Goal: Information Seeking & Learning: Learn about a topic

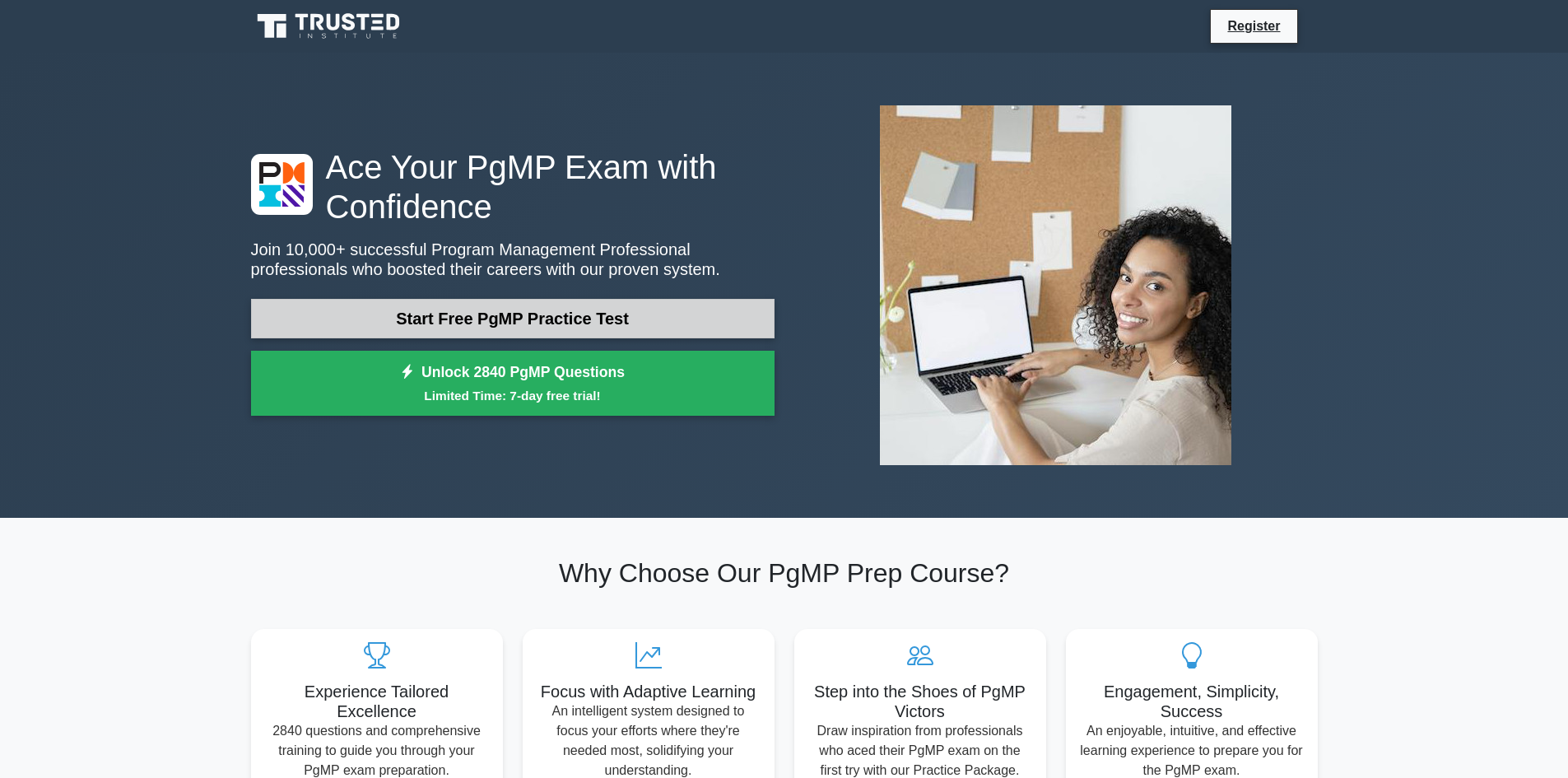
click at [509, 320] on link "Start Free PgMP Practice Test" at bounding box center [512, 319] width 523 height 40
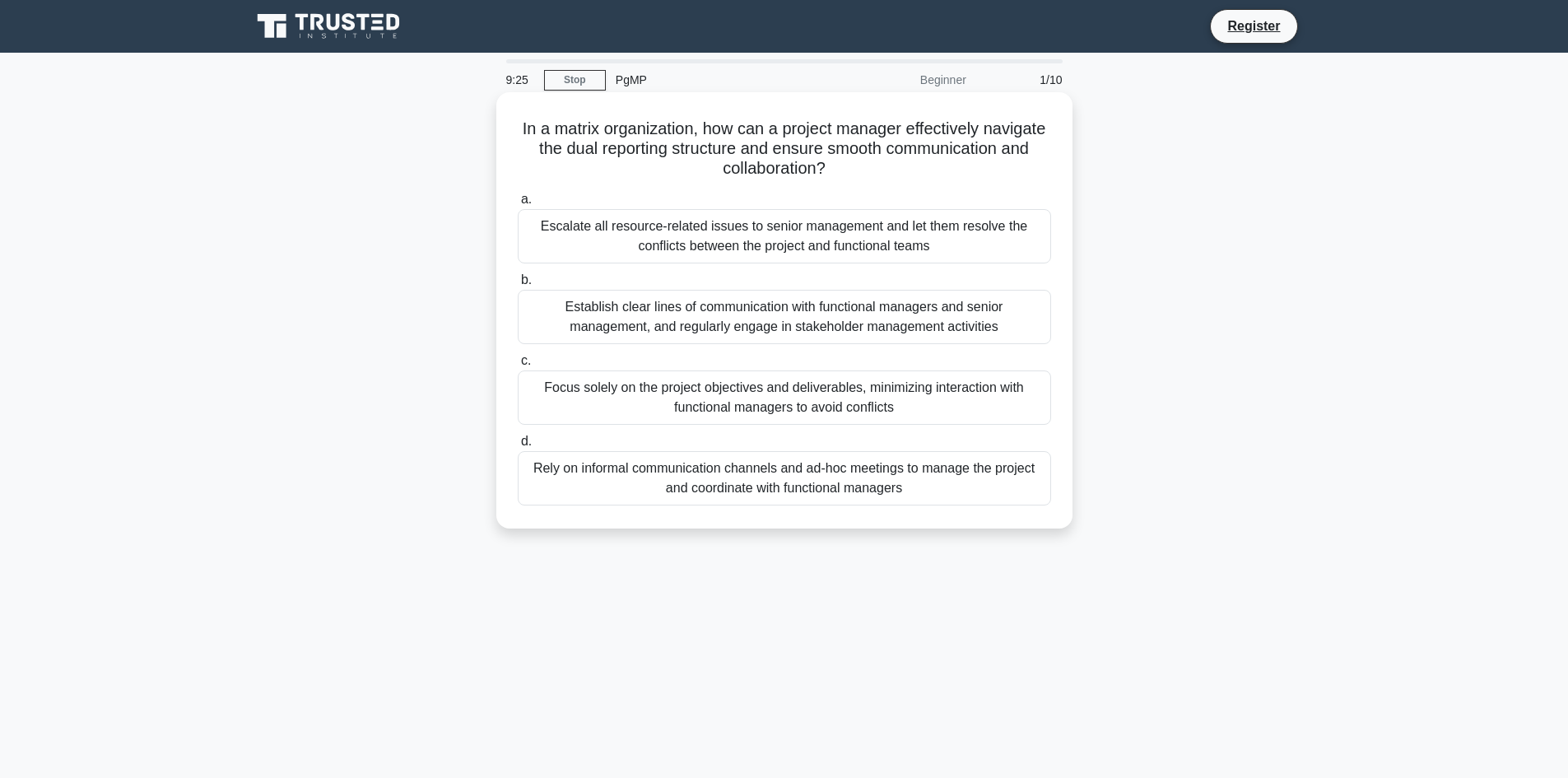
click at [852, 474] on div "Rely on informal communication channels and ad-hoc meetings to manage the proje…" at bounding box center [784, 478] width 534 height 54
click at [518, 447] on input "d. Rely on informal communication channels and ad-hoc meetings to manage the pr…" at bounding box center [518, 441] width 0 height 10
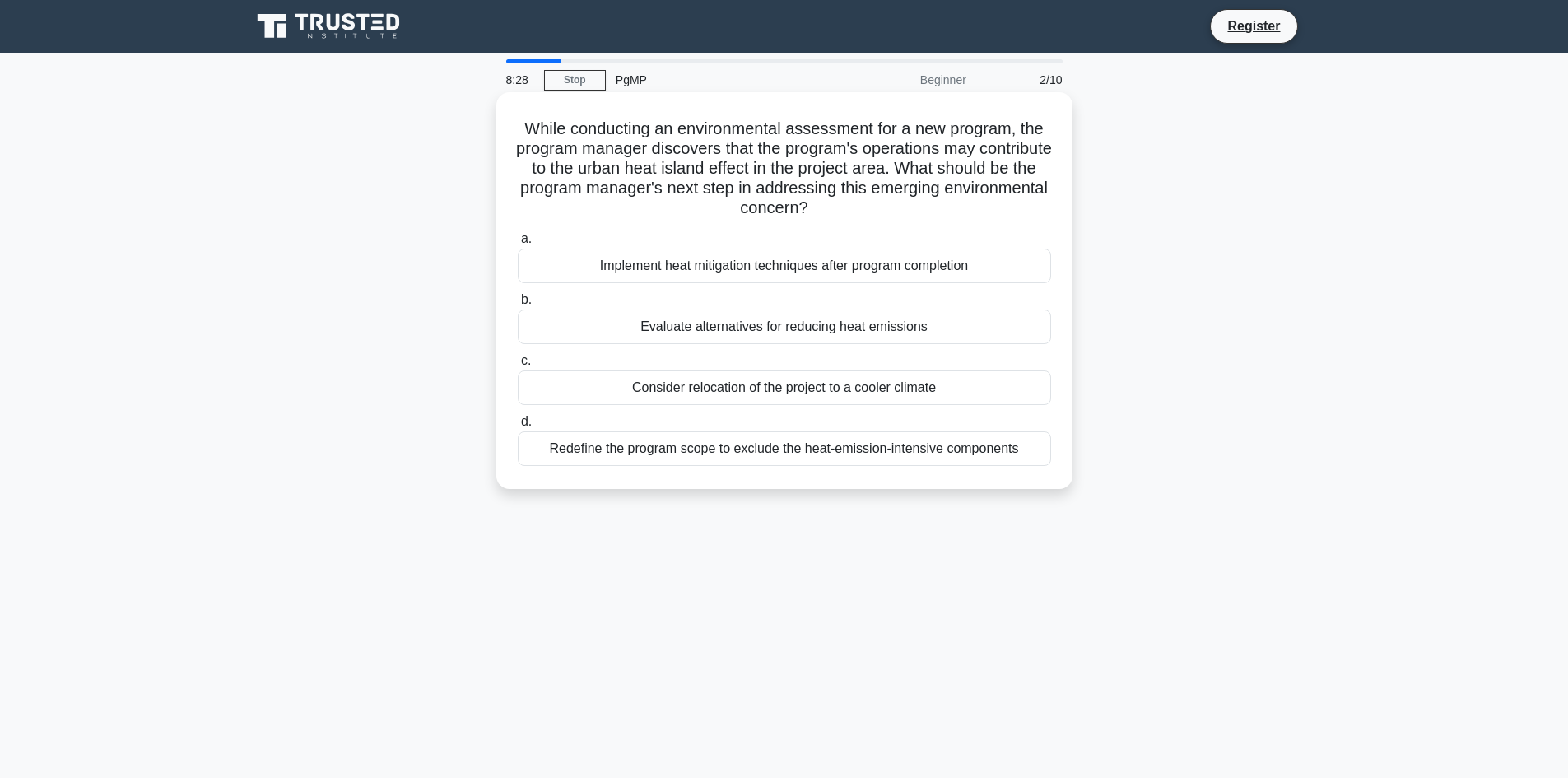
click at [817, 325] on div "Evaluate alternatives for reducing heat emissions" at bounding box center [784, 327] width 534 height 35
click at [518, 306] on input "b. Evaluate alternatives for reducing heat emissions" at bounding box center [518, 299] width 0 height 10
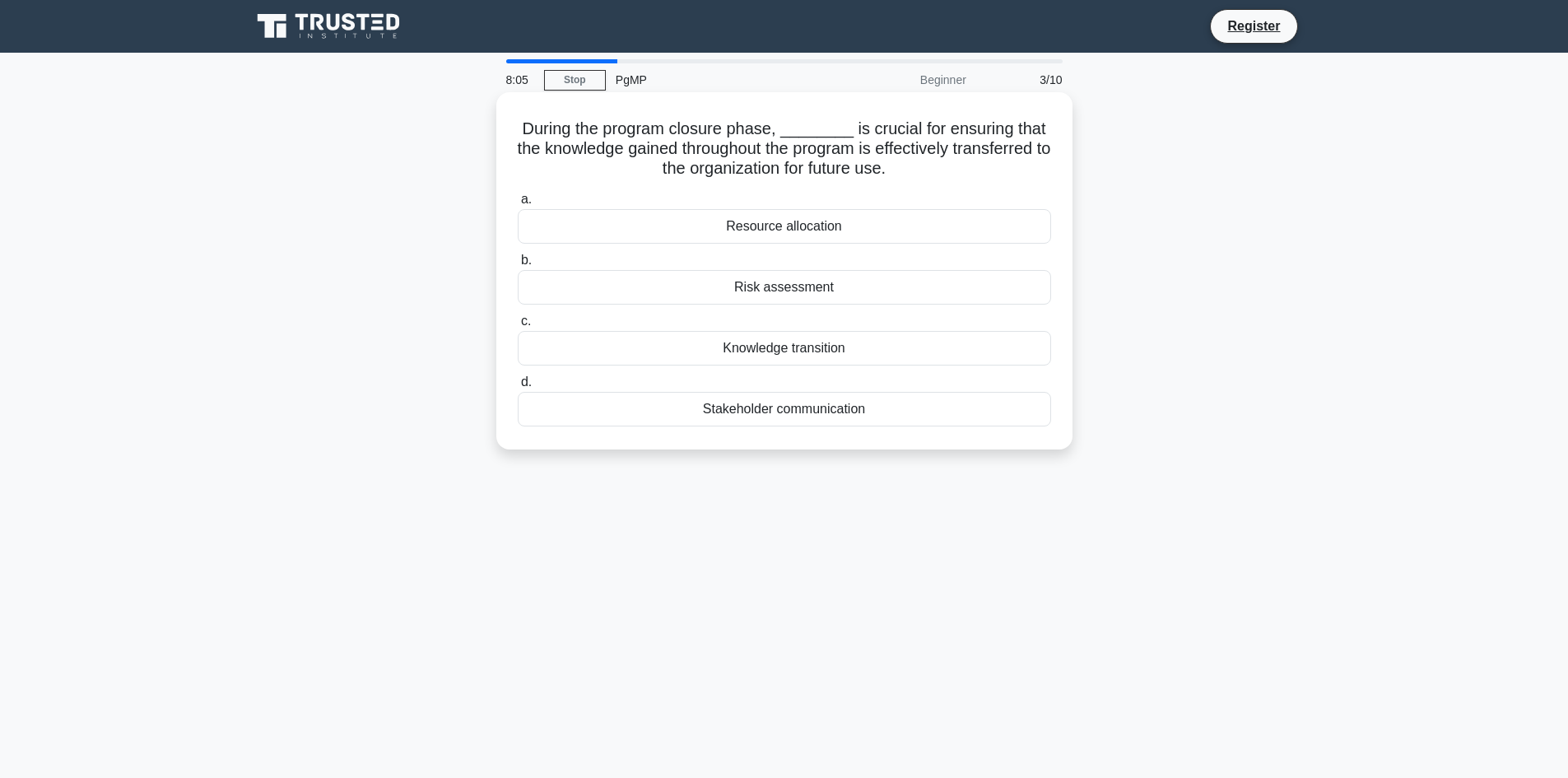
click at [746, 350] on div "Knowledge transition" at bounding box center [784, 348] width 534 height 35
click at [518, 327] on input "c. Knowledge transition" at bounding box center [518, 321] width 0 height 10
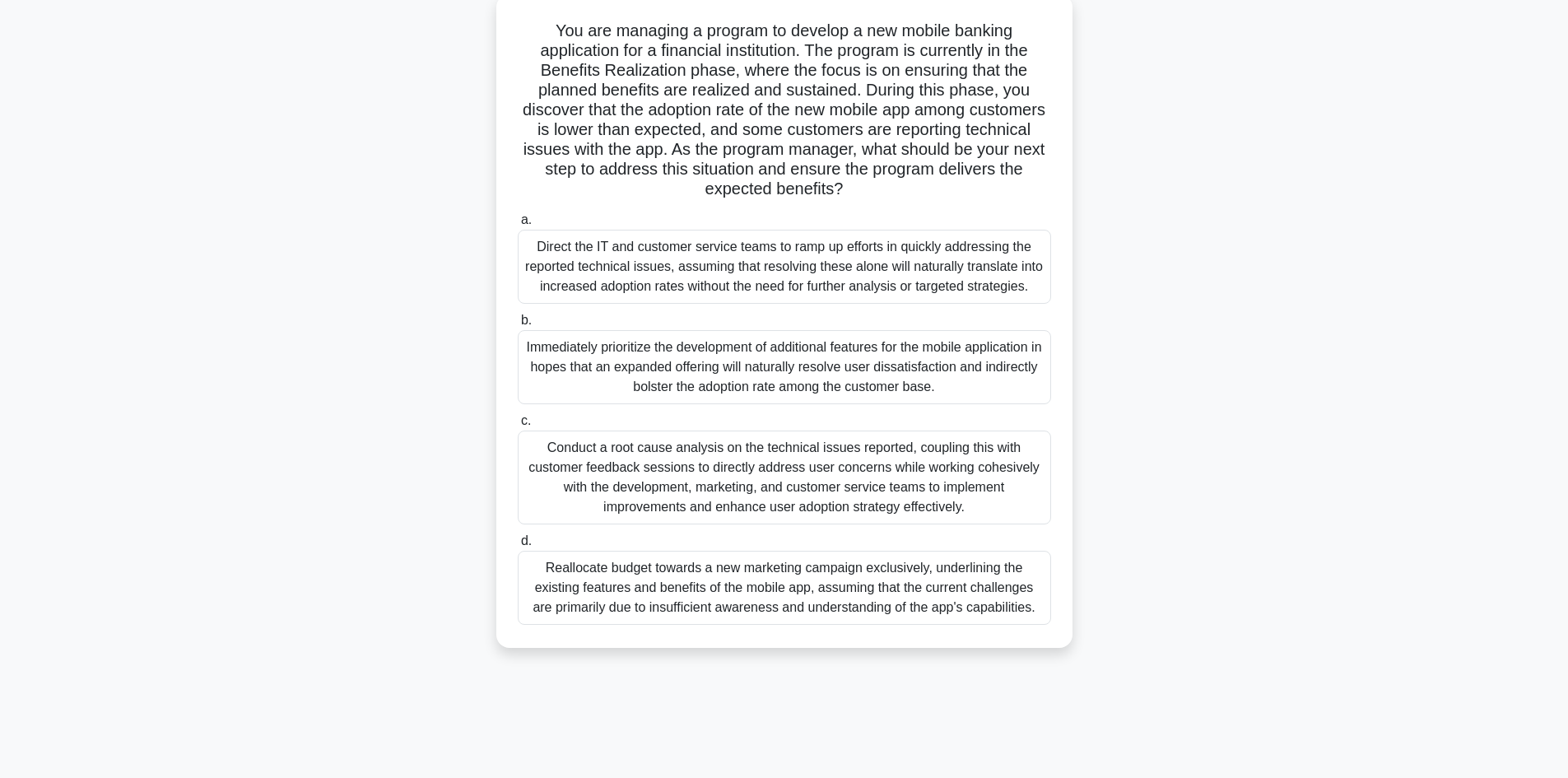
scroll to position [111, 0]
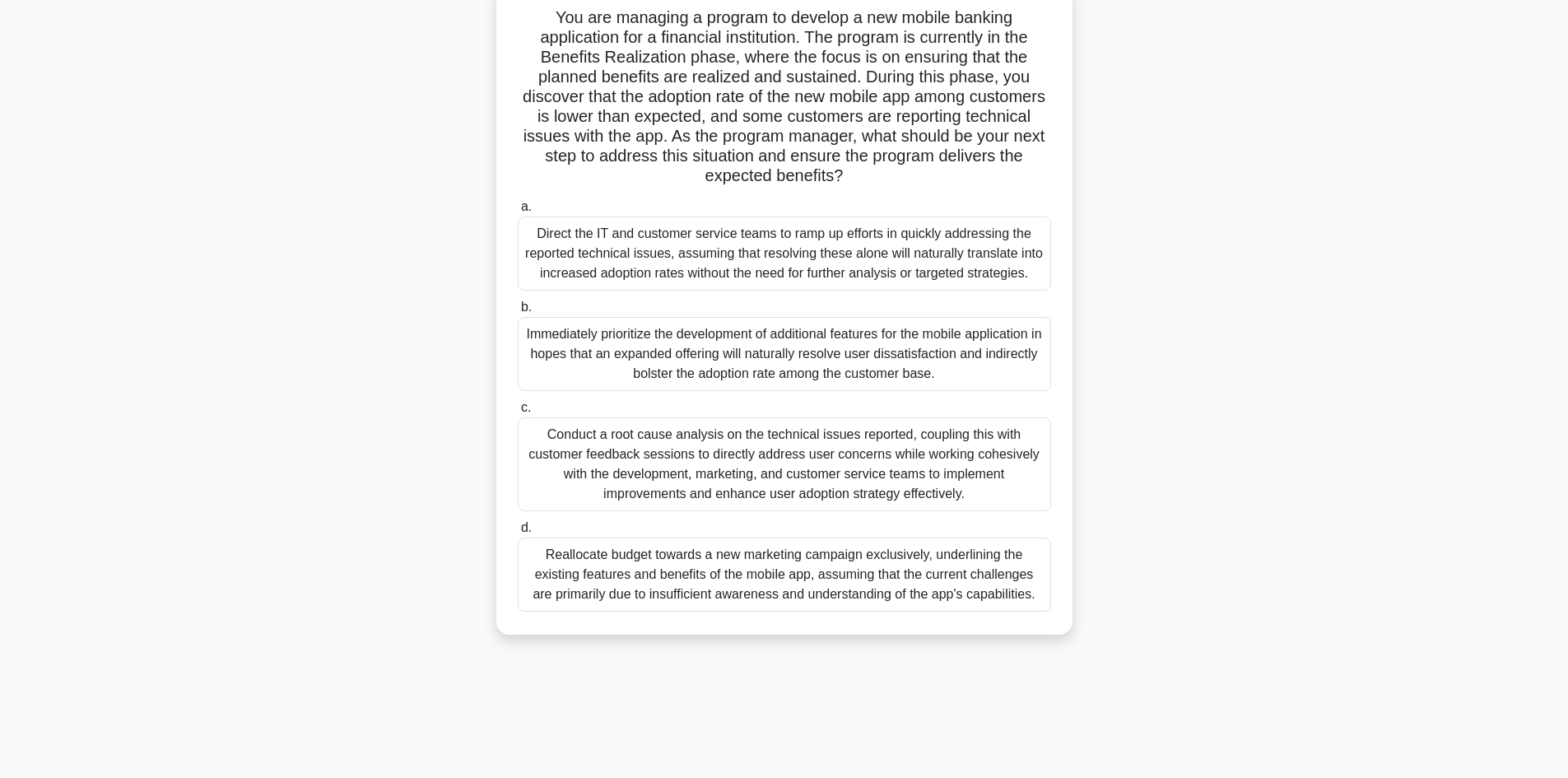
click at [760, 464] on div "Conduct a root cause analysis on the technical issues reported, coupling this w…" at bounding box center [784, 464] width 534 height 94
click at [518, 414] on input "c. Conduct a root cause analysis on the technical issues reported, coupling thi…" at bounding box center [518, 407] width 0 height 10
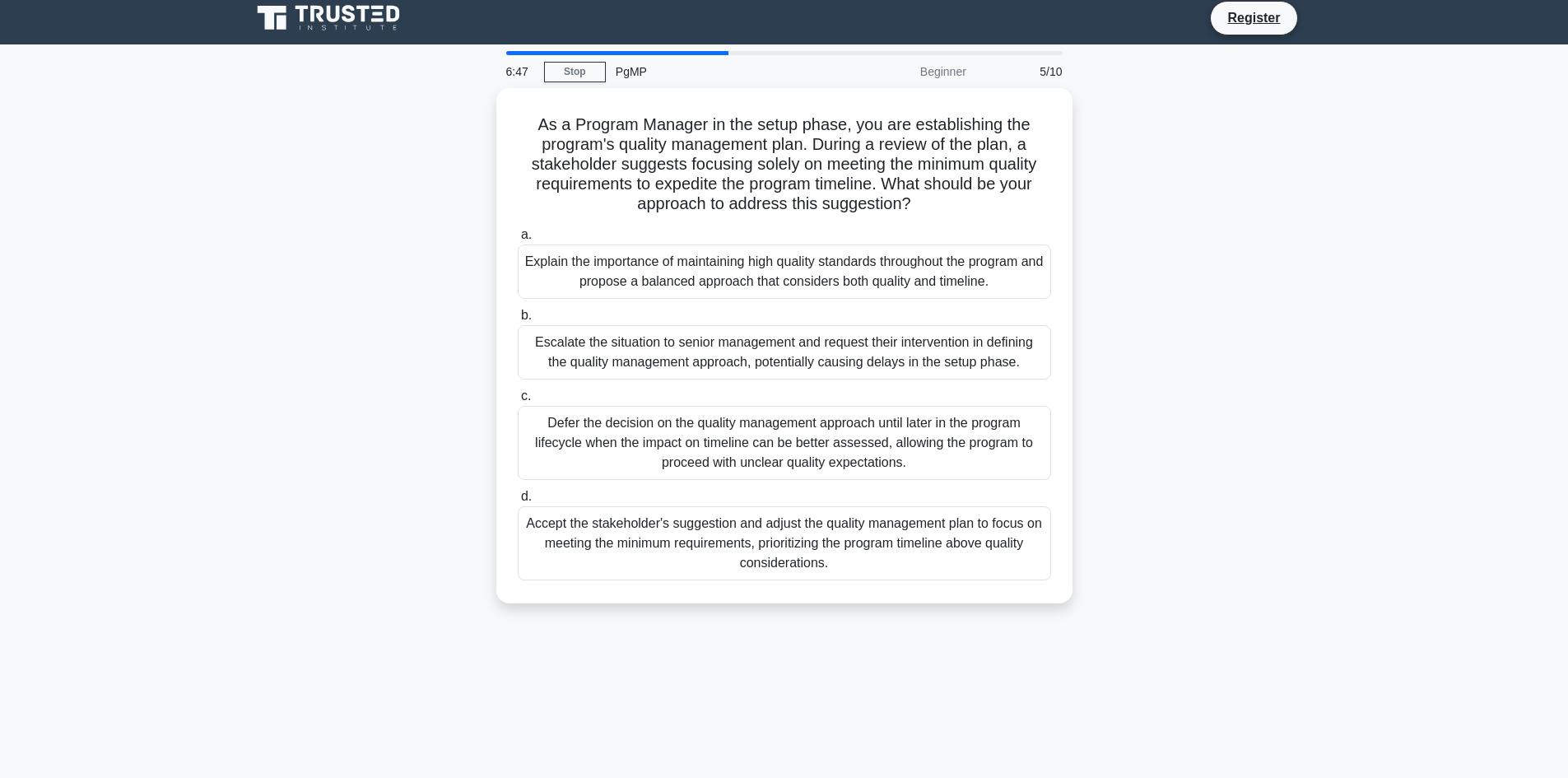
scroll to position [0, 0]
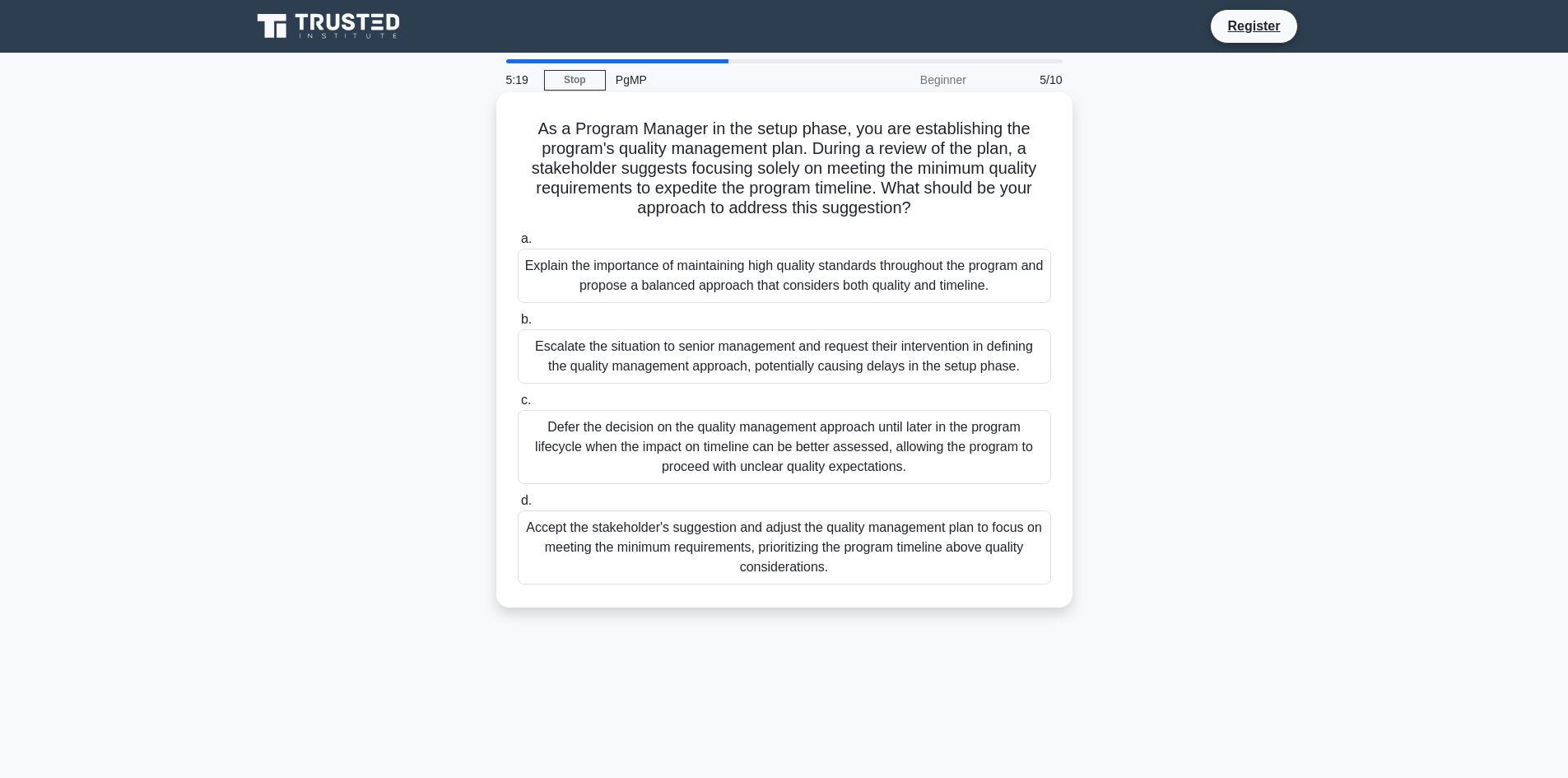
click at [864, 273] on div "Explain the importance of maintaining high quality standards throughout the pro…" at bounding box center [784, 275] width 534 height 54
click at [518, 244] on input "a. Explain the importance of maintaining high quality standards throughout the …" at bounding box center [518, 239] width 0 height 10
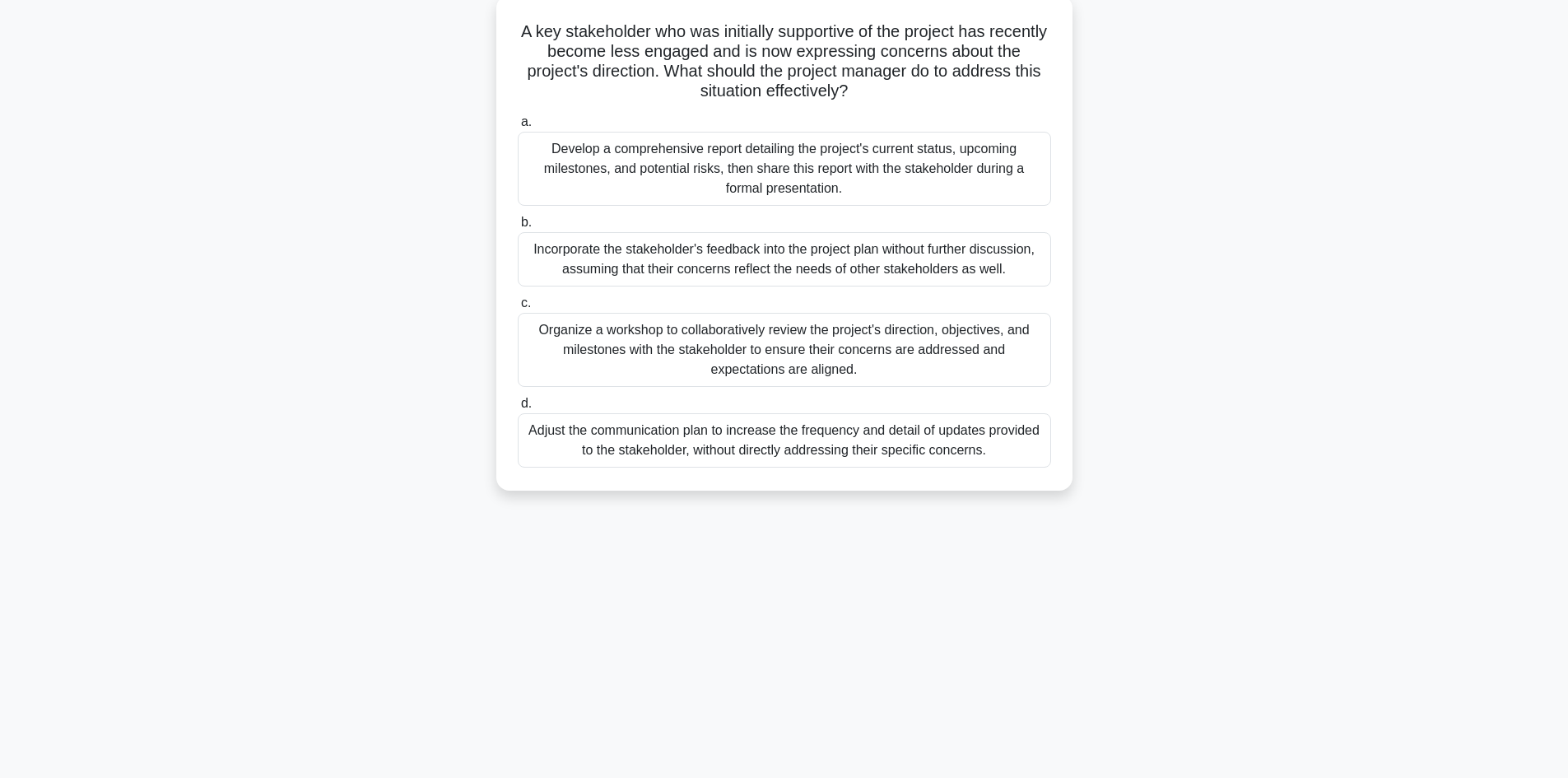
scroll to position [111, 0]
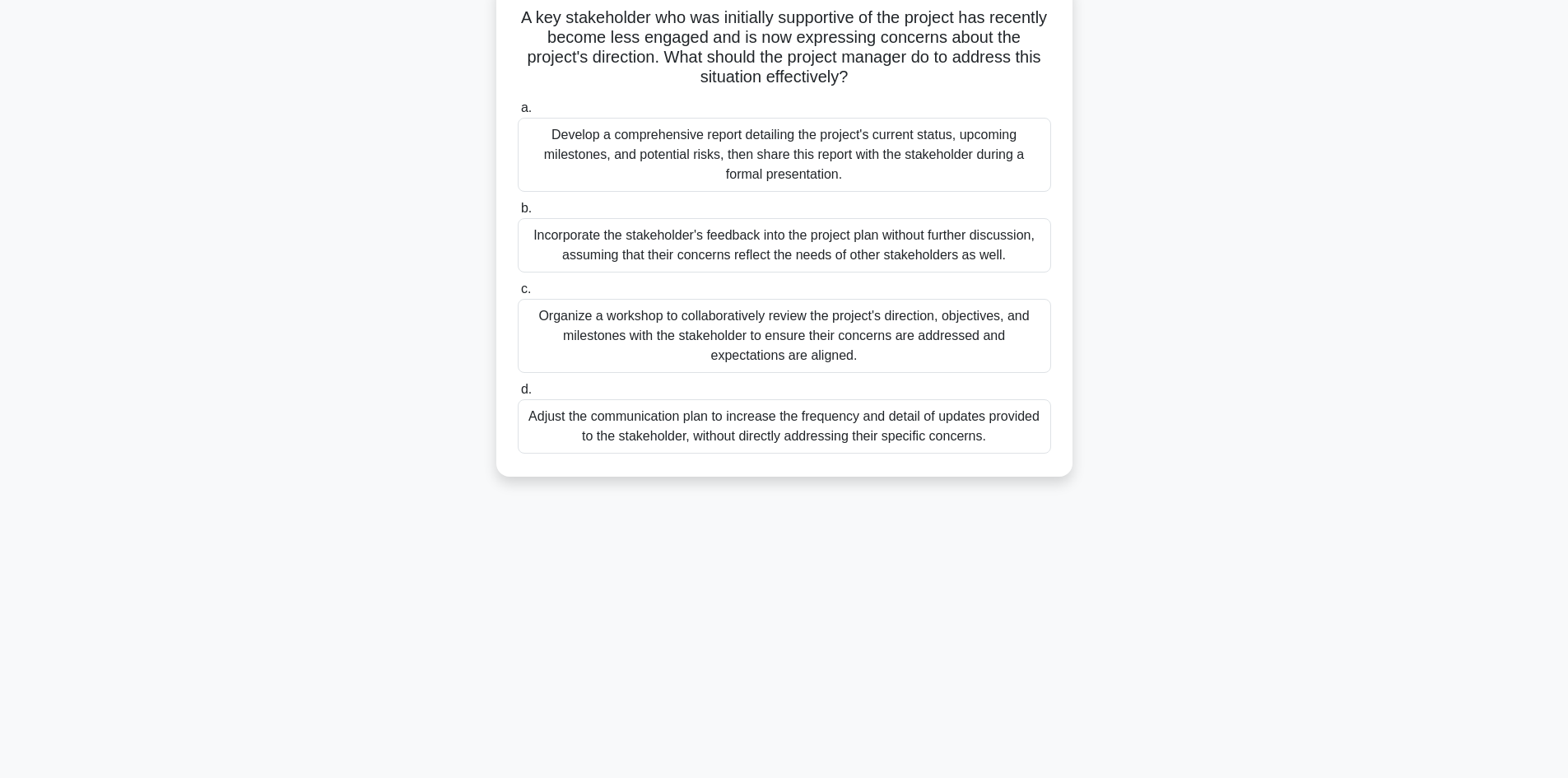
click at [895, 336] on div "Organize a workshop to collaboratively review the project's direction, objectiv…" at bounding box center [784, 336] width 534 height 74
click at [518, 294] on input "c. Organize a workshop to collaboratively review the project's direction, objec…" at bounding box center [518, 289] width 0 height 10
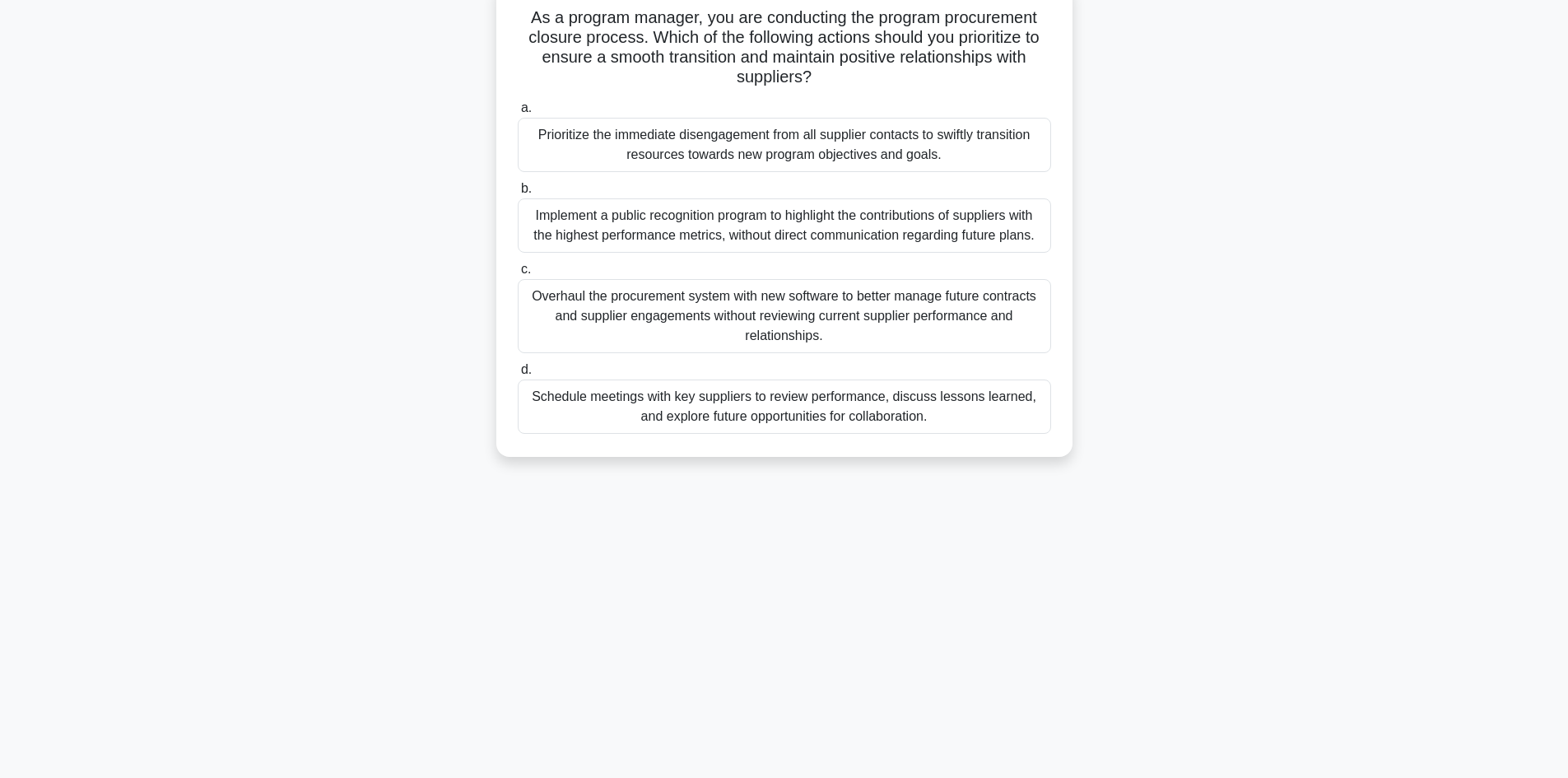
click at [819, 415] on div "Schedule meetings with key suppliers to review performance, discuss lessons lea…" at bounding box center [784, 406] width 534 height 54
click at [518, 376] on input "d. Schedule meetings with key suppliers to review performance, discuss lessons …" at bounding box center [518, 369] width 0 height 10
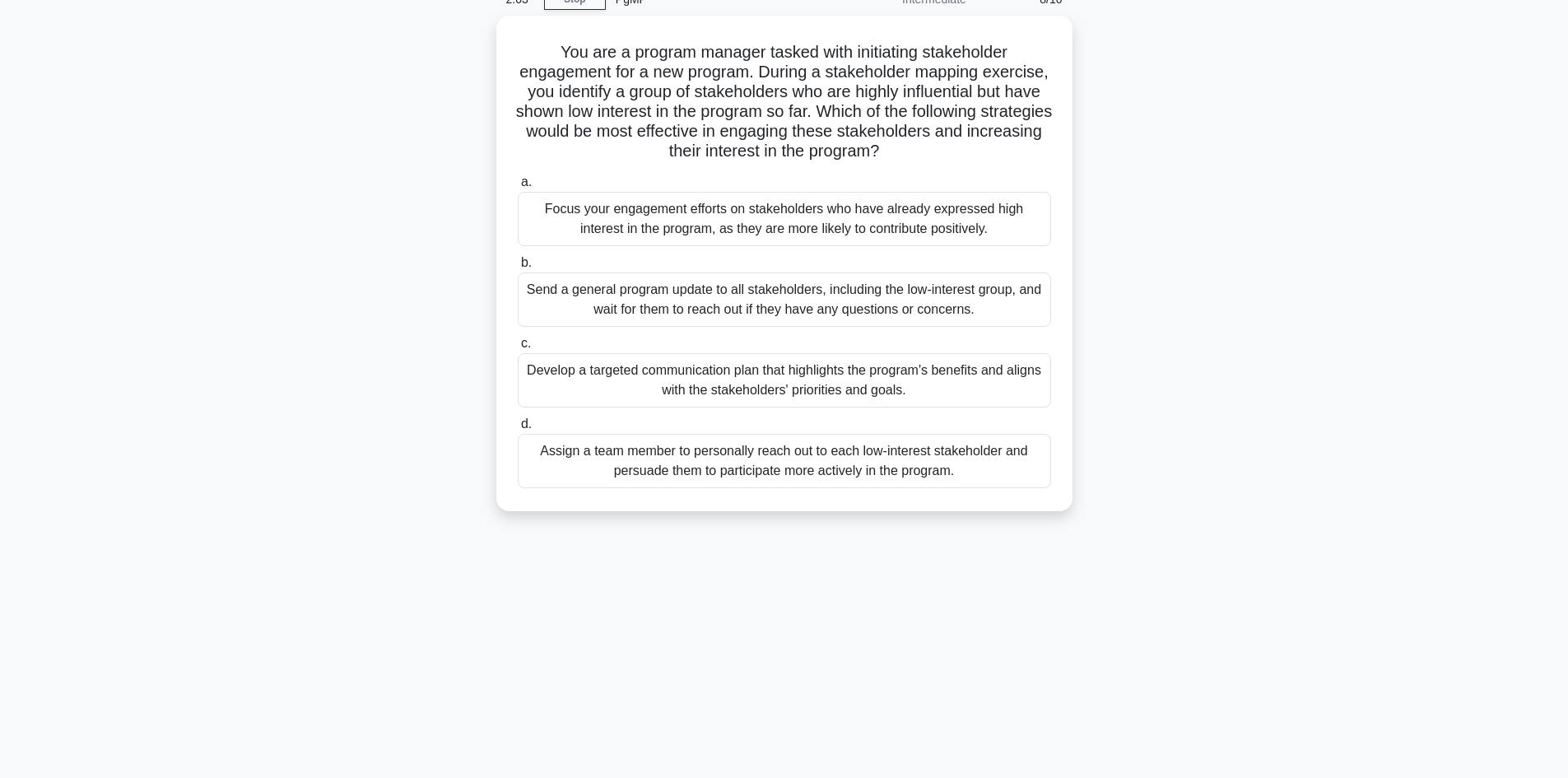
scroll to position [81, 0]
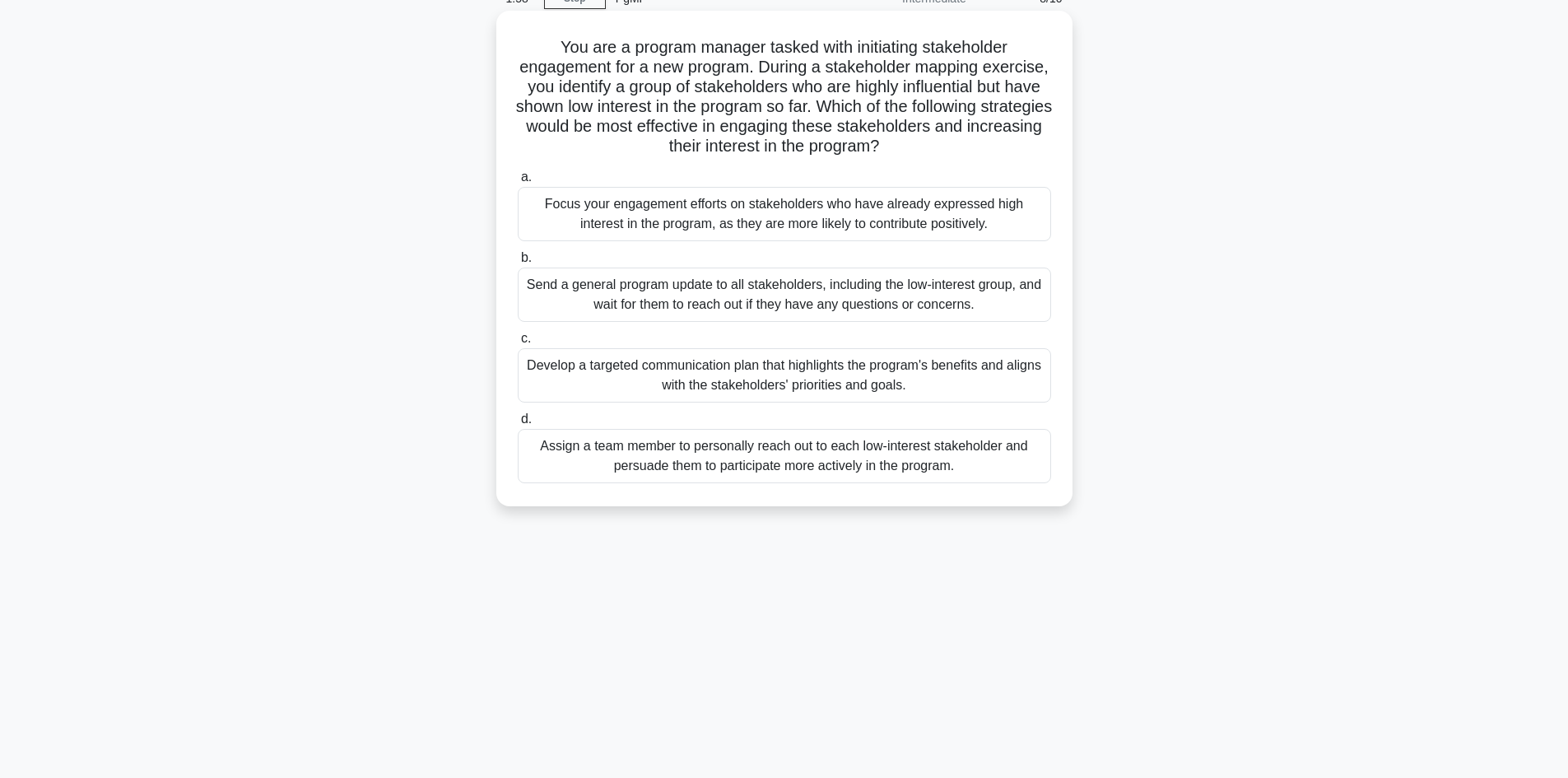
click at [842, 383] on div "Develop a targeted communication plan that highlights the program's benefits an…" at bounding box center [784, 375] width 534 height 54
click at [518, 345] on input "c. Develop a targeted communication plan that highlights the program's benefits…" at bounding box center [518, 338] width 0 height 10
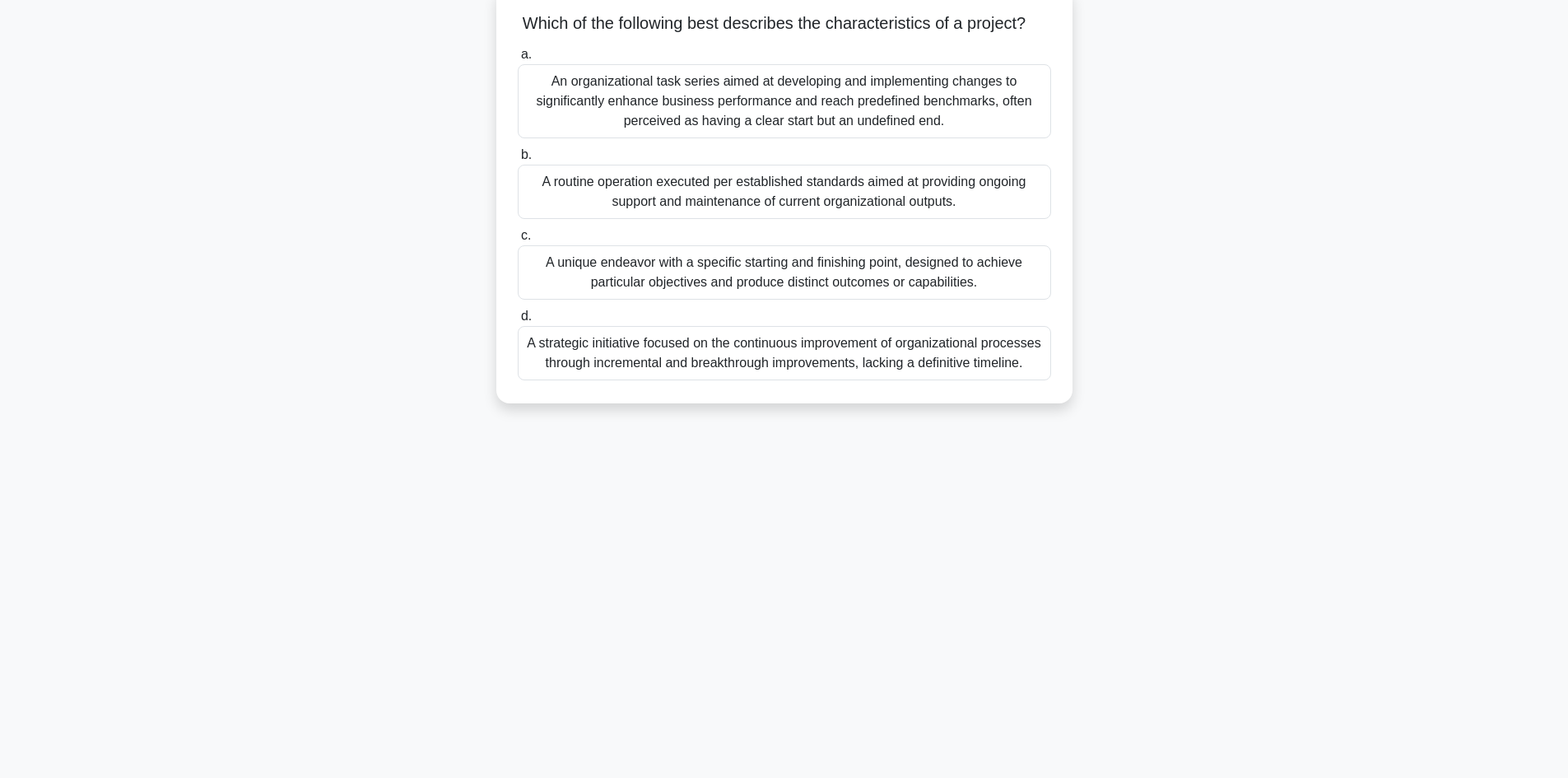
scroll to position [111, 0]
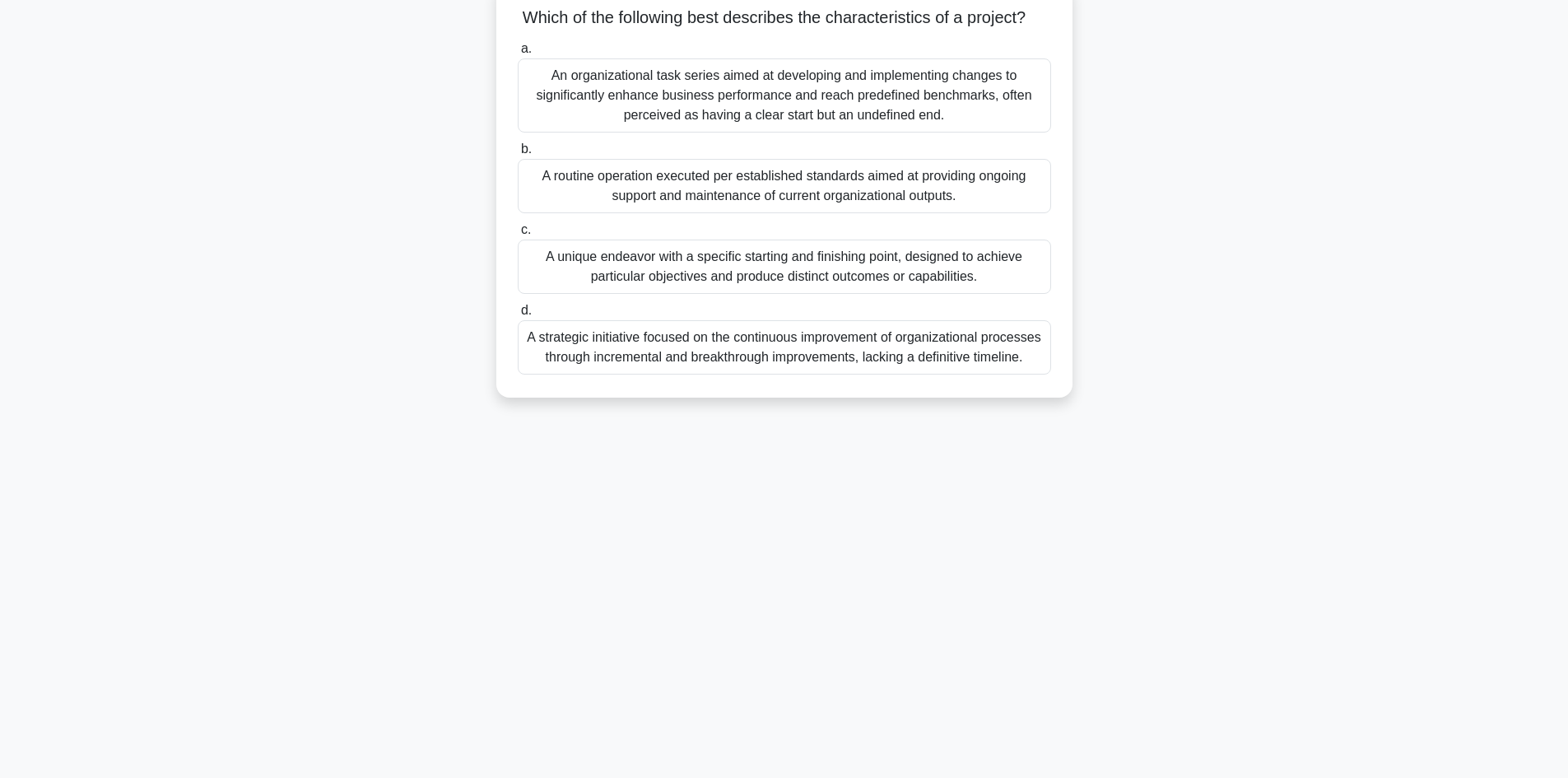
click at [801, 285] on div "A unique endeavor with a specific starting and finishing point, designed to ach…" at bounding box center [784, 266] width 534 height 54
click at [518, 236] on input "c. A unique endeavor with a specific starting and finishing point, designed to …" at bounding box center [518, 229] width 0 height 10
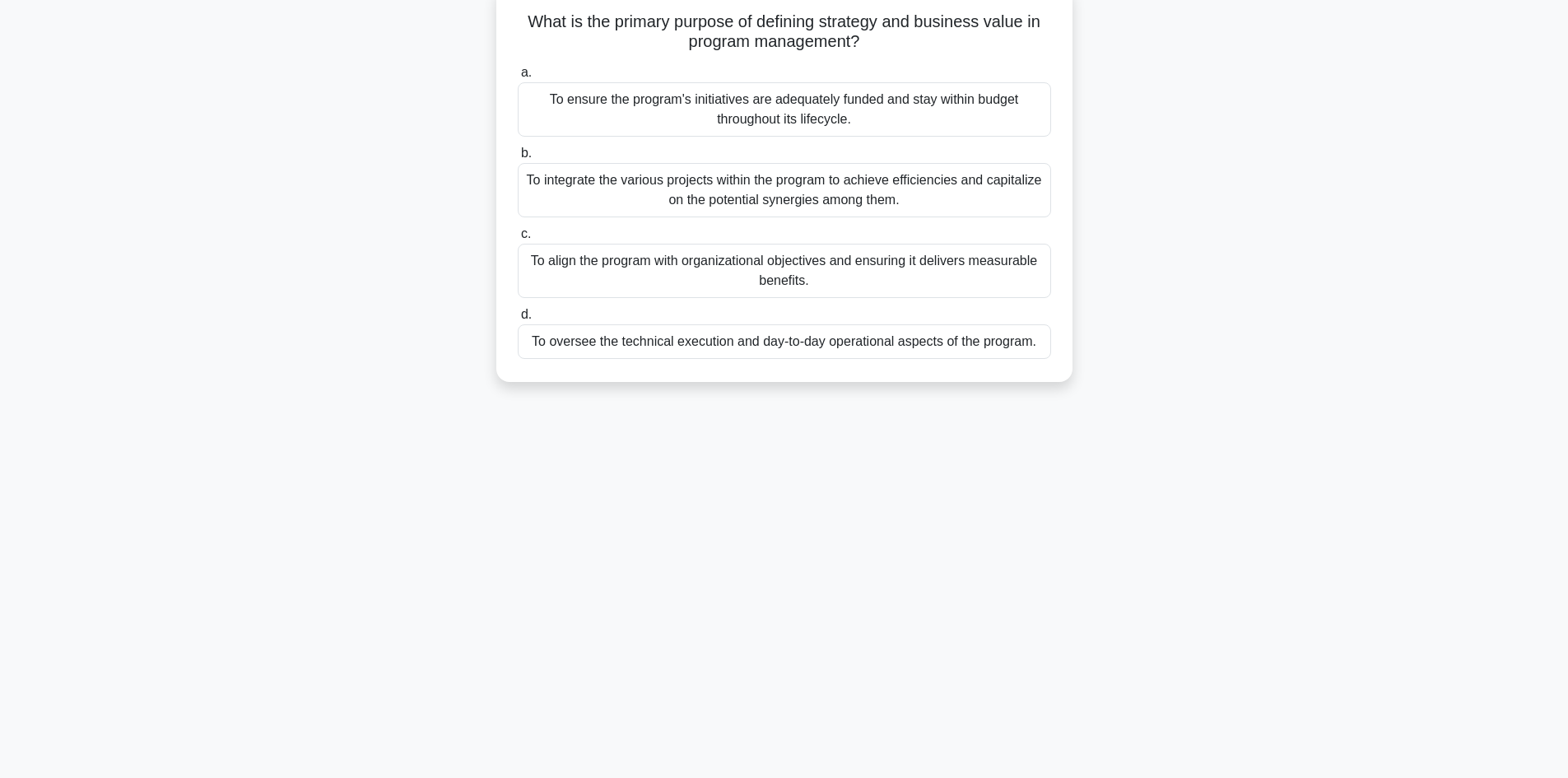
scroll to position [0, 0]
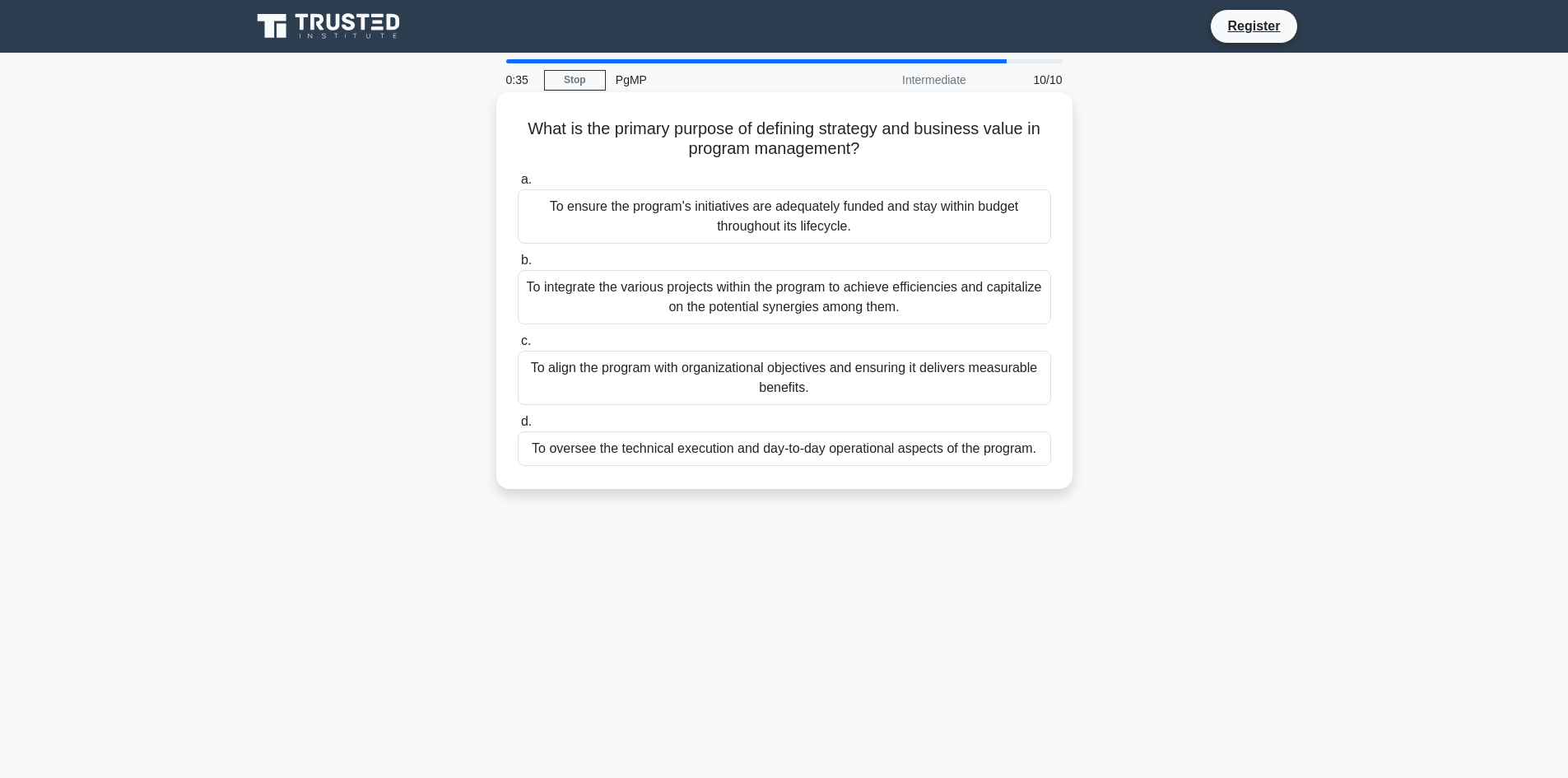
click at [836, 383] on div "To align the program with organizational objectives and ensuring it delivers me…" at bounding box center [784, 378] width 534 height 54
click at [518, 346] on input "c. To align the program with organizational objectives and ensuring it delivers…" at bounding box center [518, 341] width 0 height 10
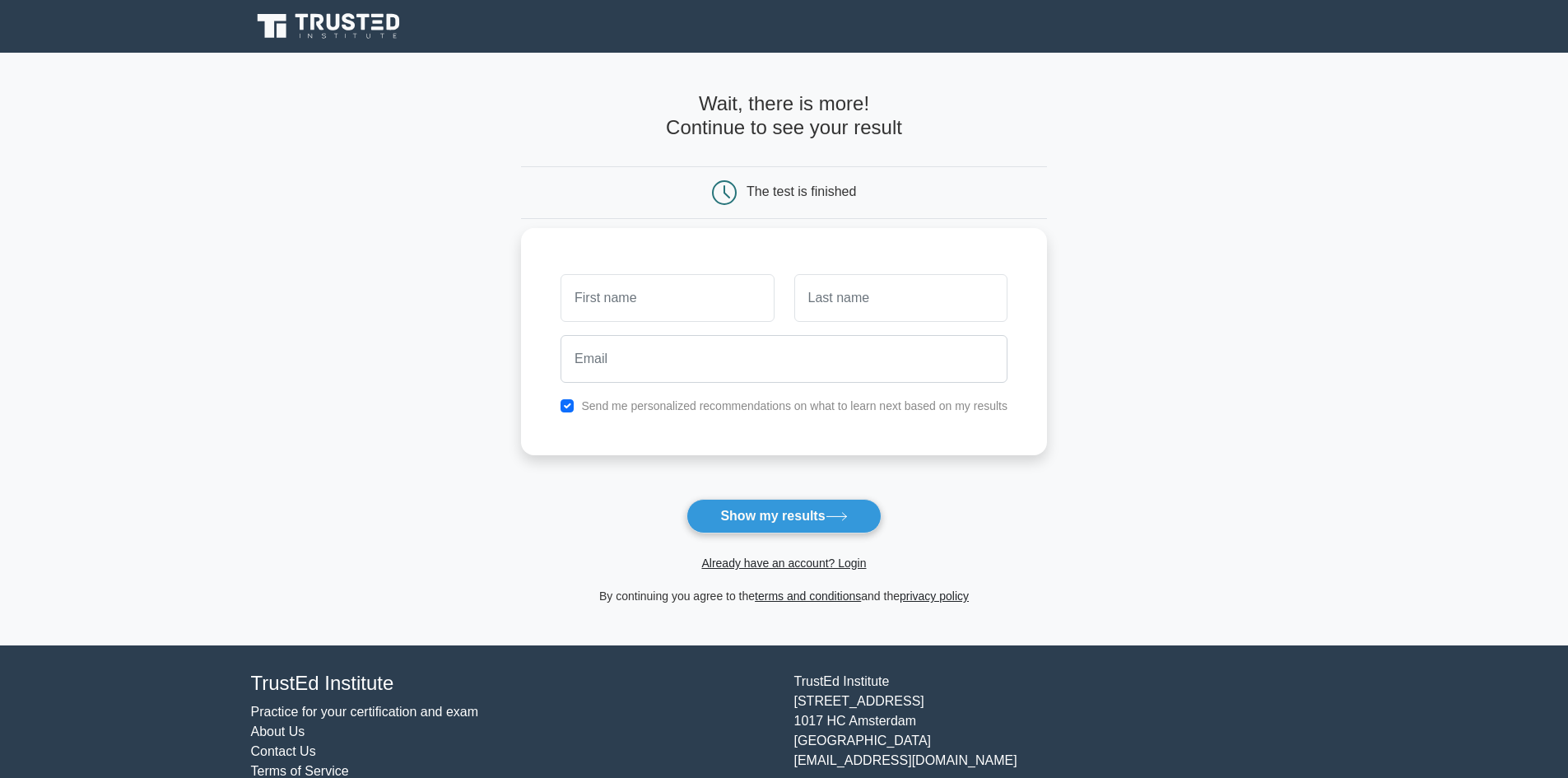
click at [660, 303] on input "text" at bounding box center [666, 298] width 213 height 47
type input "Md Jahedul"
click at [912, 301] on input "text" at bounding box center [900, 298] width 213 height 47
type input "Amin"
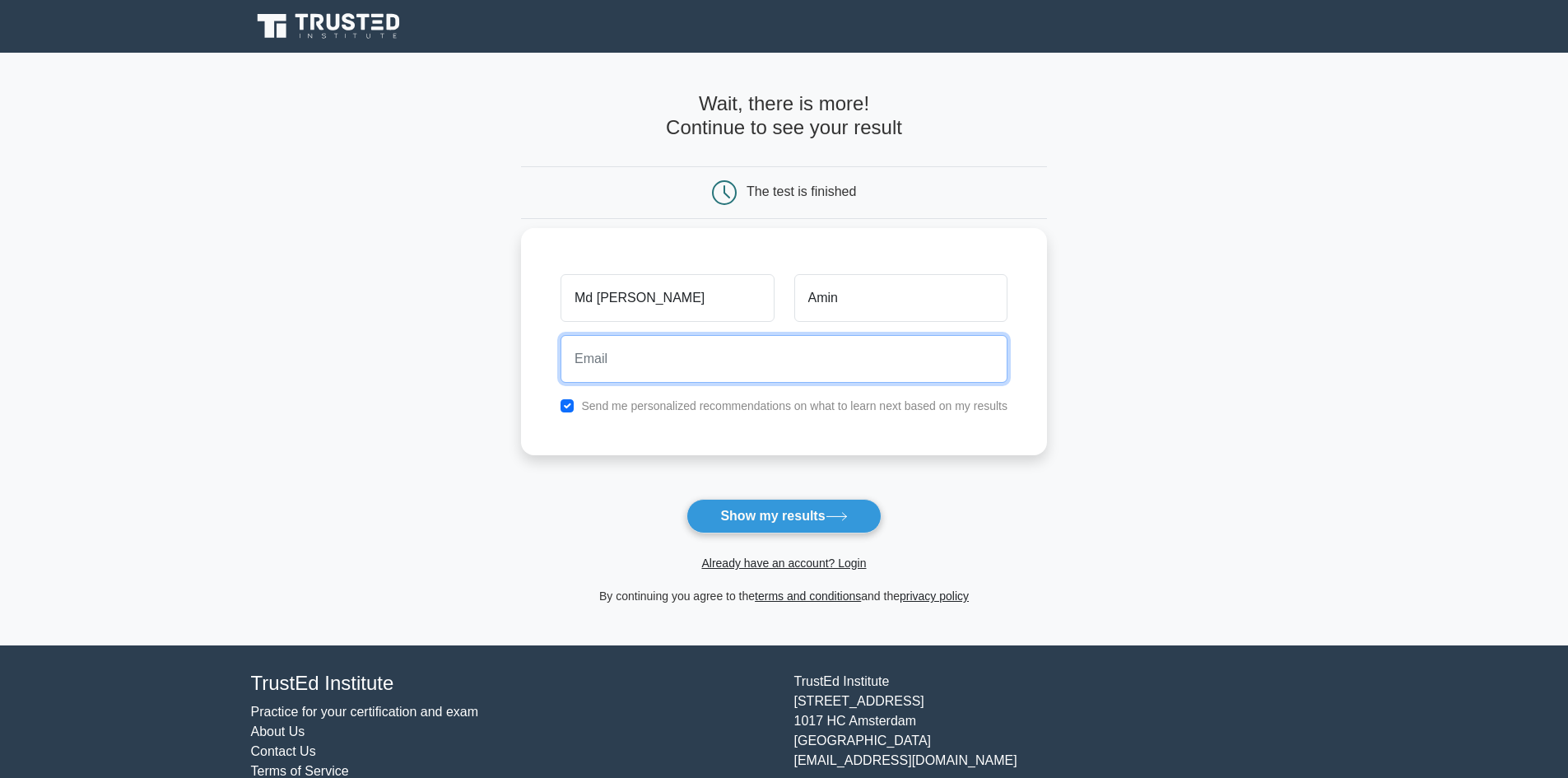
click at [687, 355] on input "email" at bounding box center [784, 359] width 447 height 47
type input "amin.jahedul@gmail.com"
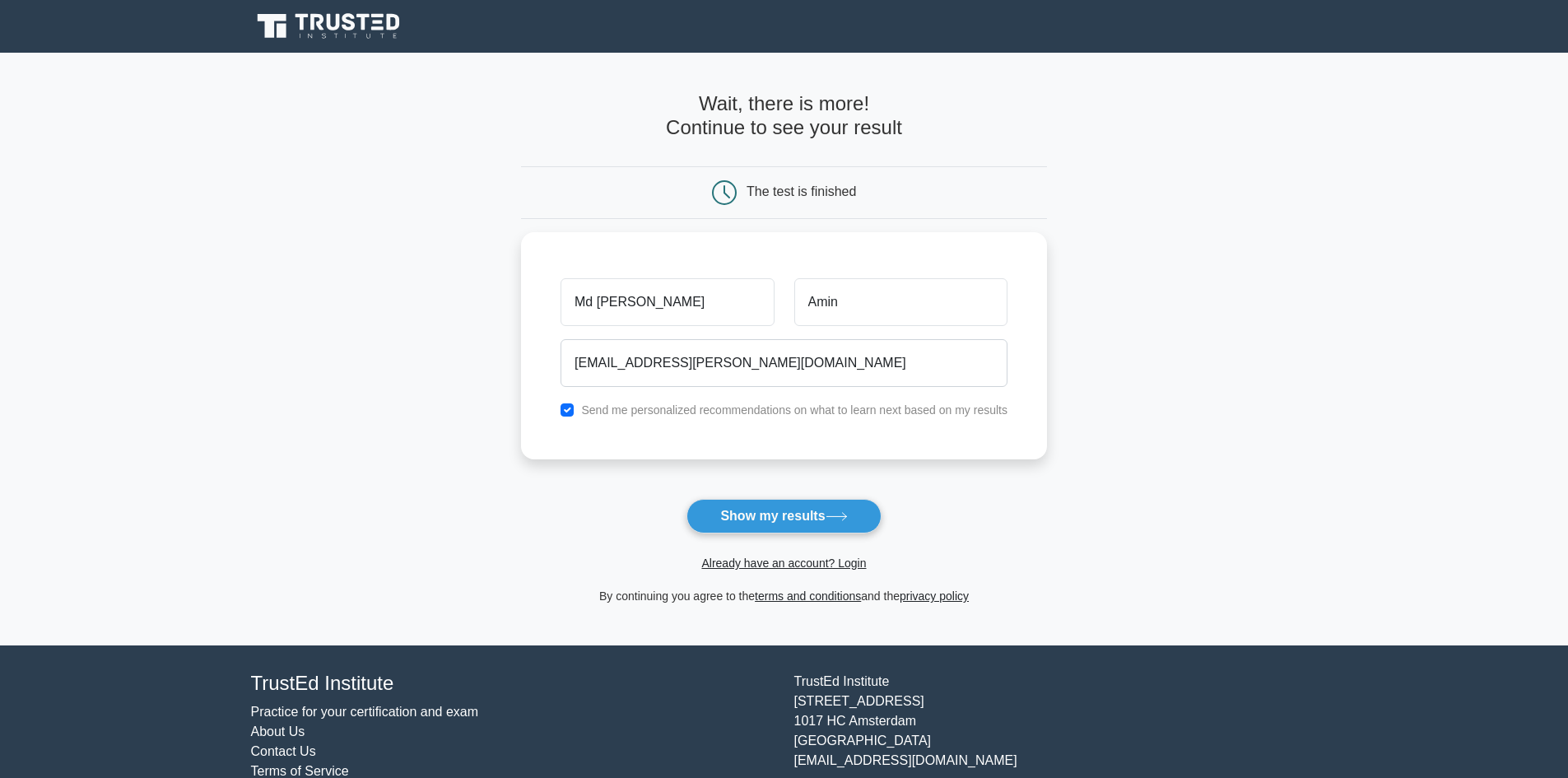
click at [223, 318] on main "Wait, there is more! Continue to see your result The test is finished Md Jahedul" at bounding box center [784, 349] width 1568 height 592
click at [783, 522] on button "Show my results" at bounding box center [783, 516] width 194 height 35
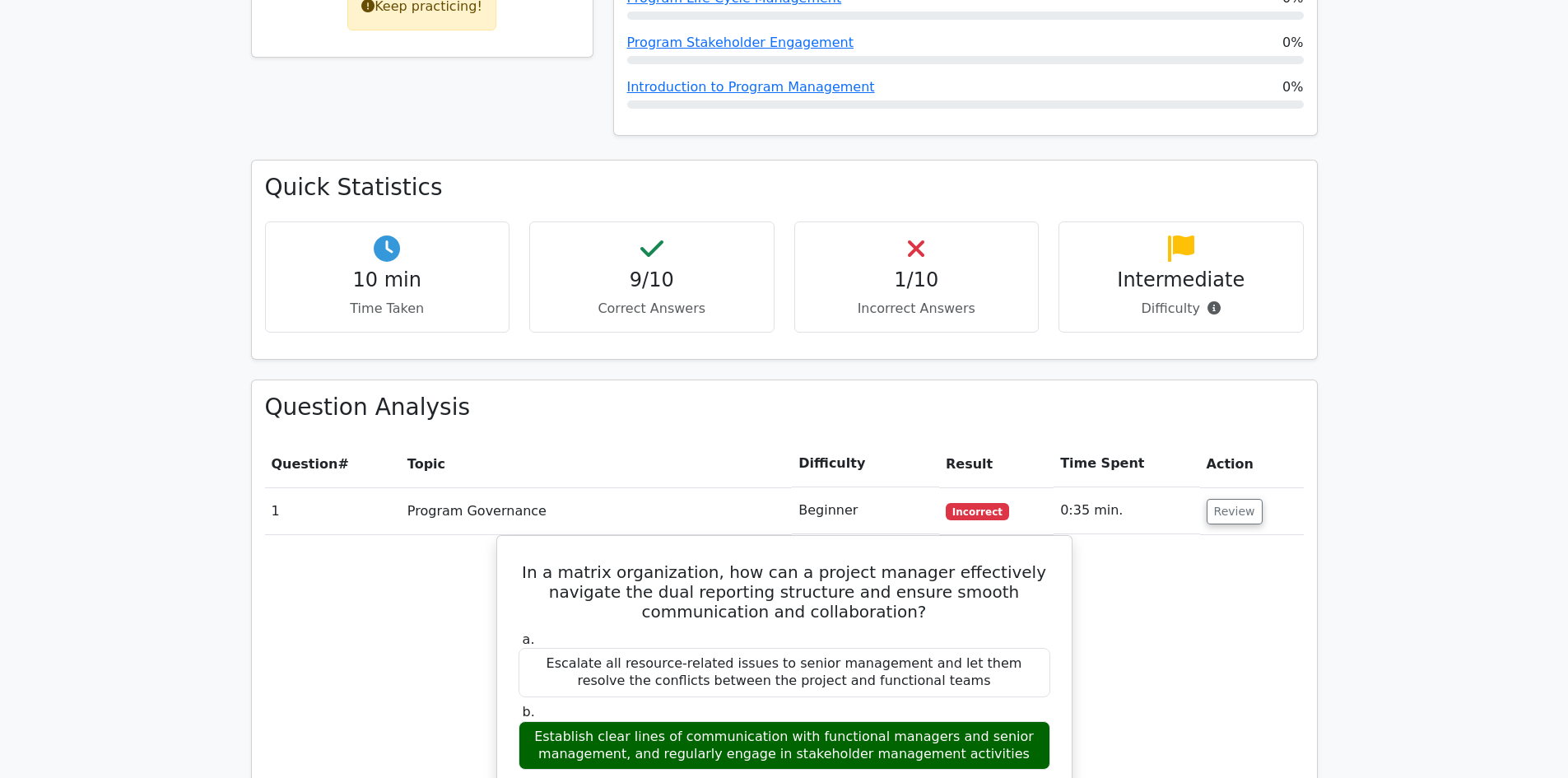
scroll to position [911, 0]
